Goal: Information Seeking & Learning: Learn about a topic

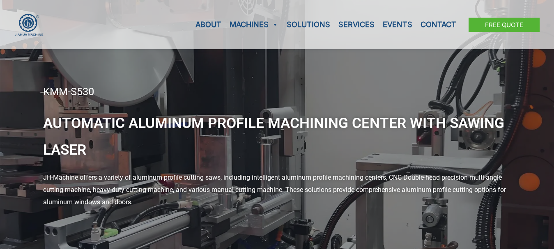
click at [168, 90] on div "KMM-S530" at bounding box center [277, 92] width 468 height 20
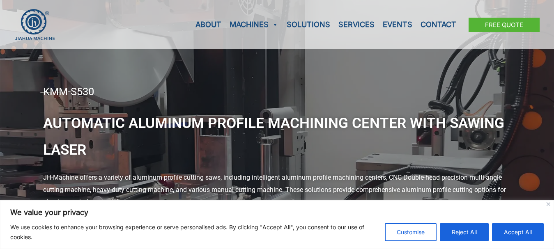
click at [168, 90] on div "KMM-S530" at bounding box center [277, 92] width 468 height 20
click at [526, 230] on button "Accept All" at bounding box center [518, 233] width 52 height 18
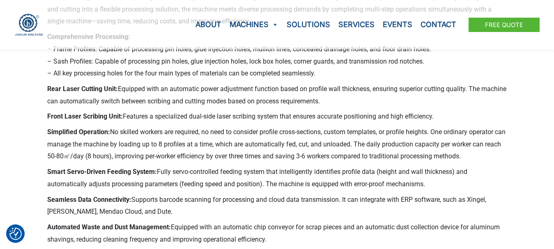
scroll to position [268, 0]
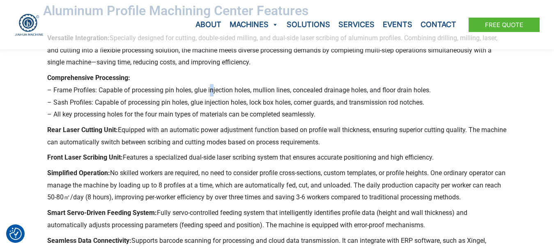
click at [212, 95] on p "Comprehensive Processing: – Frame Profiles: Capable of processing pin holes, gl…" at bounding box center [277, 96] width 460 height 49
drag, startPoint x: 71, startPoint y: 104, endPoint x: 123, endPoint y: 101, distance: 51.8
click at [123, 101] on p "Comprehensive Processing: – Frame Profiles: Capable of processing pin holes, gl…" at bounding box center [277, 96] width 460 height 49
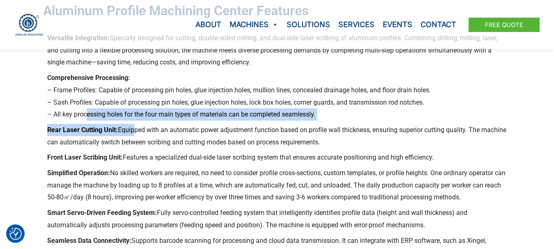
drag, startPoint x: 80, startPoint y: 117, endPoint x: 137, endPoint y: 122, distance: 57.3
click at [137, 122] on div "Versatile Integration: Specially designed for cutting, double-sided milling, an…" at bounding box center [277, 238] width 460 height 412
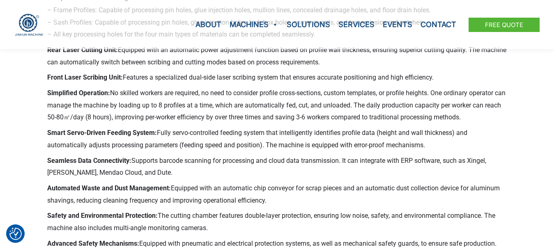
scroll to position [350, 0]
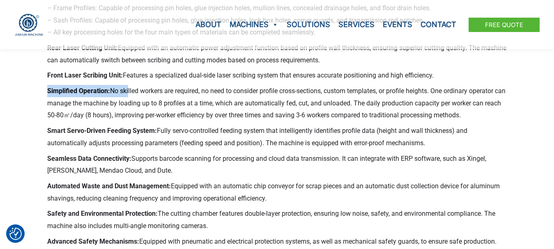
drag, startPoint x: 75, startPoint y: 92, endPoint x: 152, endPoint y: 96, distance: 76.6
click at [127, 96] on p "Simplified Operation: No skilled workers are required, no need to consider prof…" at bounding box center [277, 103] width 460 height 37
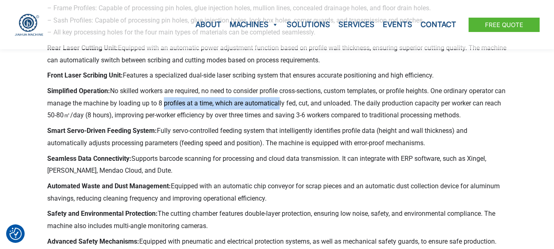
drag, startPoint x: 175, startPoint y: 99, endPoint x: 291, endPoint y: 101, distance: 115.9
click at [291, 101] on p "Simplified Operation: No skilled workers are required, no need to consider prof…" at bounding box center [277, 103] width 460 height 37
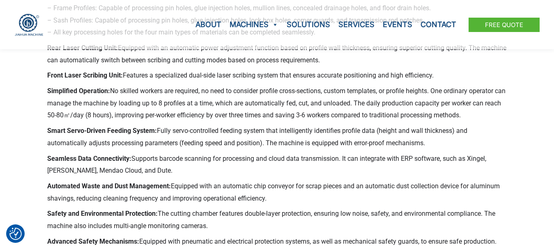
click at [245, 117] on p "Simplified Operation: No skilled workers are required, no need to consider prof…" at bounding box center [277, 103] width 460 height 37
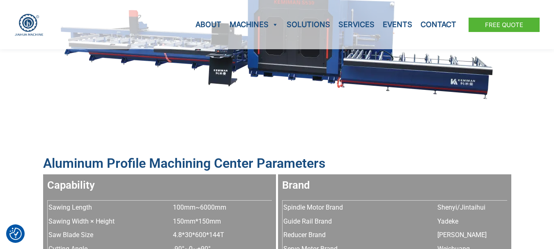
scroll to position [843, 0]
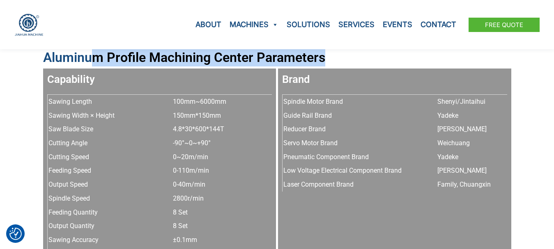
drag, startPoint x: 88, startPoint y: 63, endPoint x: 337, endPoint y: 64, distance: 248.2
click at [337, 64] on h2 "Aluminum Profile Machining Center Parameters" at bounding box center [277, 57] width 468 height 17
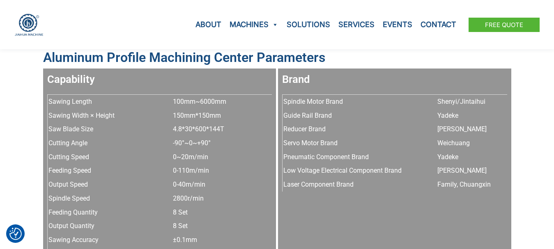
click at [346, 78] on h3 "Brand" at bounding box center [394, 80] width 225 height 14
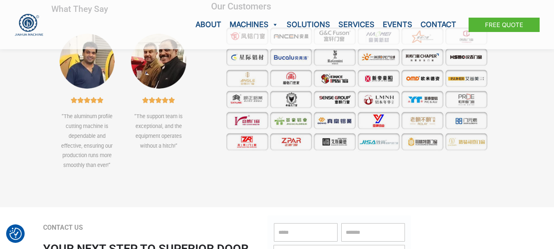
scroll to position [2651, 0]
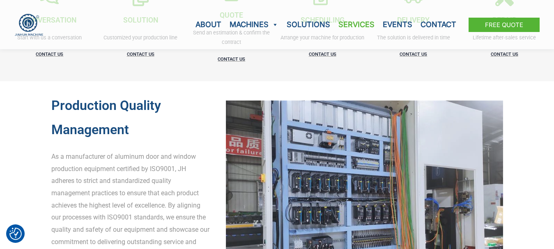
scroll to position [247, 0]
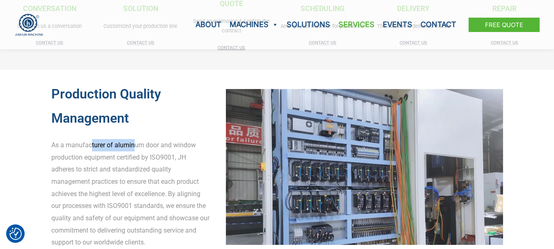
drag, startPoint x: 92, startPoint y: 146, endPoint x: 133, endPoint y: 148, distance: 41.5
click at [133, 148] on p "As a manufacturer of aluminum door and window production equipment certified by…" at bounding box center [130, 194] width 159 height 110
click at [184, 165] on p "As a manufacturer of aluminum door and window production equipment certified by…" at bounding box center [130, 194] width 159 height 110
drag, startPoint x: 74, startPoint y: 154, endPoint x: 129, endPoint y: 160, distance: 54.5
click at [129, 160] on p "As a manufacturer of aluminum door and window production equipment certified by…" at bounding box center [130, 194] width 159 height 110
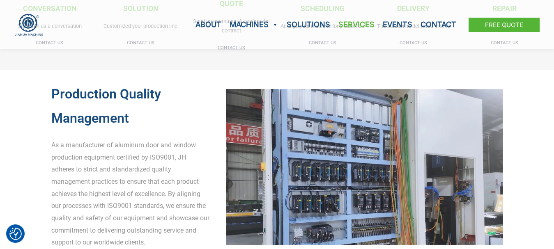
click at [53, 156] on p "As a manufacturer of aluminum door and window production equipment certified by…" at bounding box center [130, 194] width 159 height 110
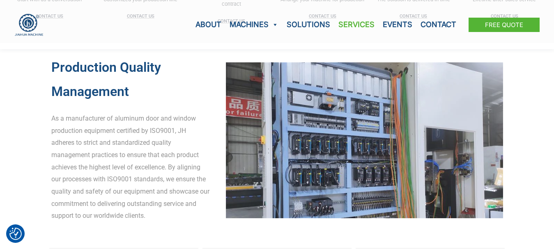
scroll to position [288, 0]
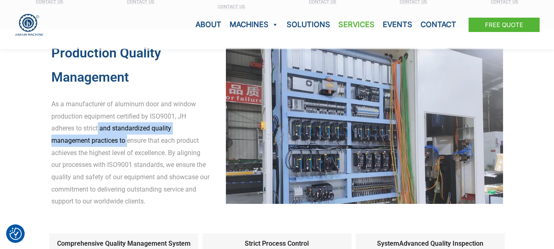
drag, startPoint x: 98, startPoint y: 134, endPoint x: 128, endPoint y: 138, distance: 30.2
click at [128, 138] on p "As a manufacturer of aluminum door and window production equipment certified by…" at bounding box center [130, 153] width 159 height 110
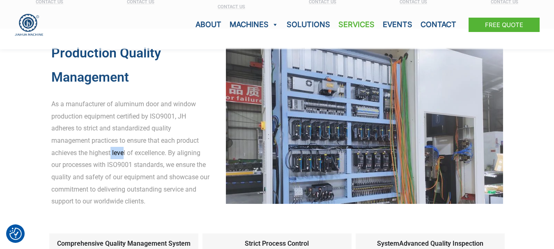
drag, startPoint x: 111, startPoint y: 150, endPoint x: 124, endPoint y: 152, distance: 13.0
click at [124, 152] on p "As a manufacturer of aluminum door and window production equipment certified by…" at bounding box center [130, 153] width 159 height 110
click at [12, 151] on div "Production Quality Management As a manufacturer of aluminum door and window pro…" at bounding box center [277, 188] width 554 height 318
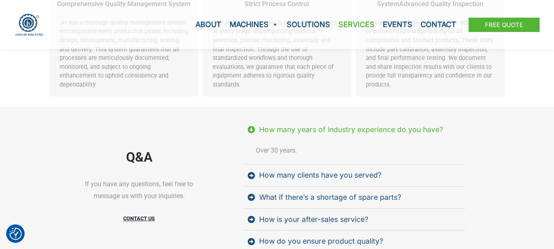
scroll to position [575, 0]
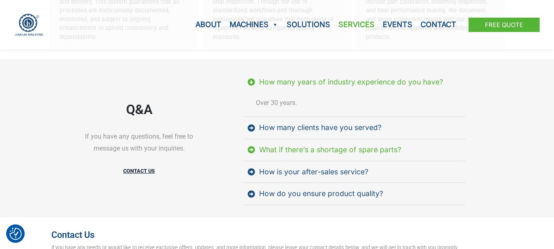
click at [377, 143] on div "What if there’s a shortage of spare parts?" at bounding box center [330, 150] width 142 height 14
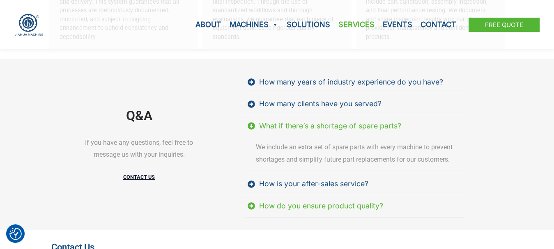
click at [306, 202] on div "How do you ensure product quality?" at bounding box center [321, 207] width 124 height 14
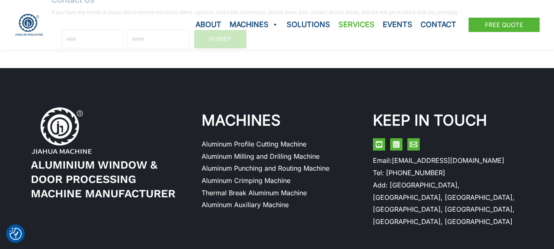
scroll to position [870, 0]
